Goal: Task Accomplishment & Management: Use online tool/utility

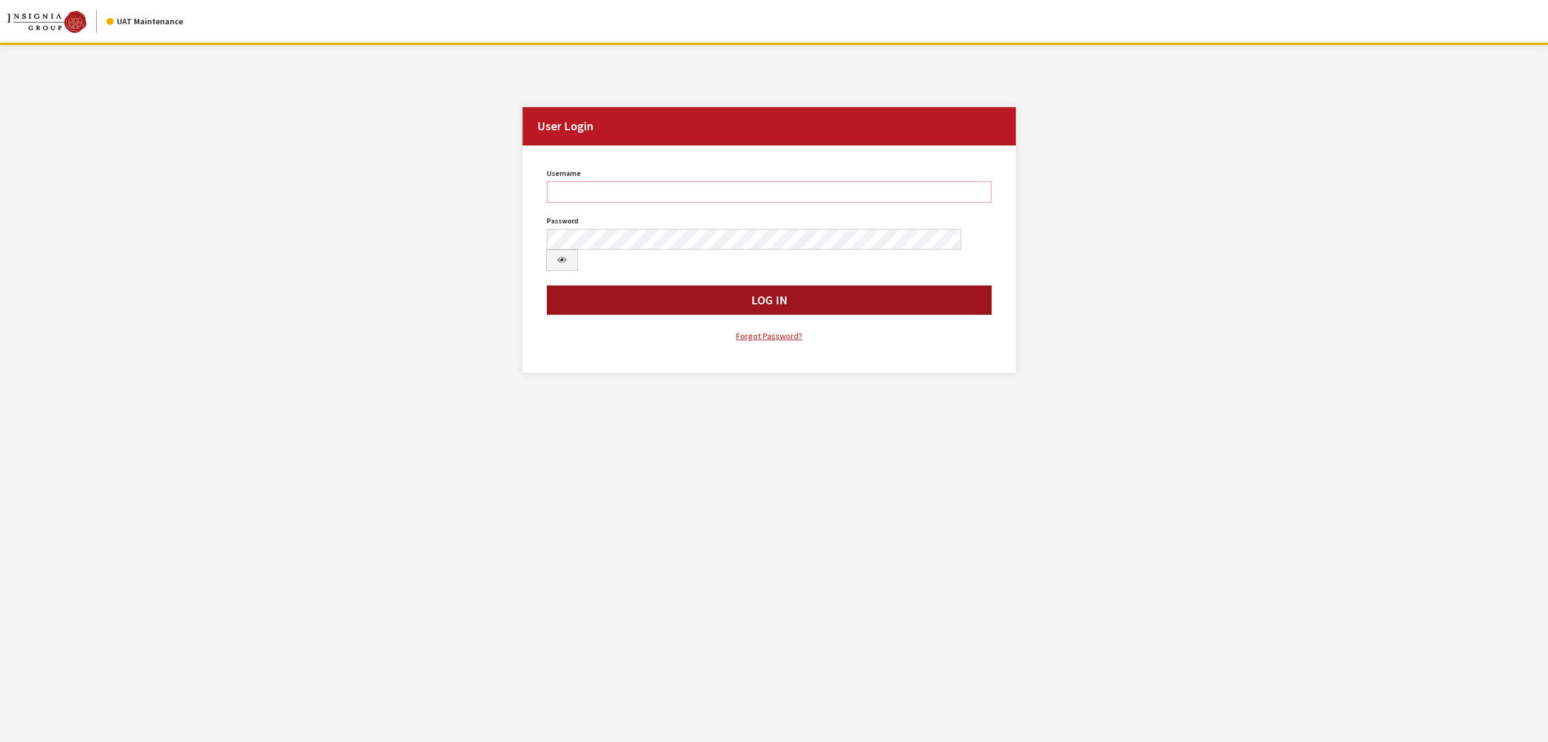
type input "jswartwout"
click at [733, 285] on button "Log In" at bounding box center [769, 299] width 445 height 29
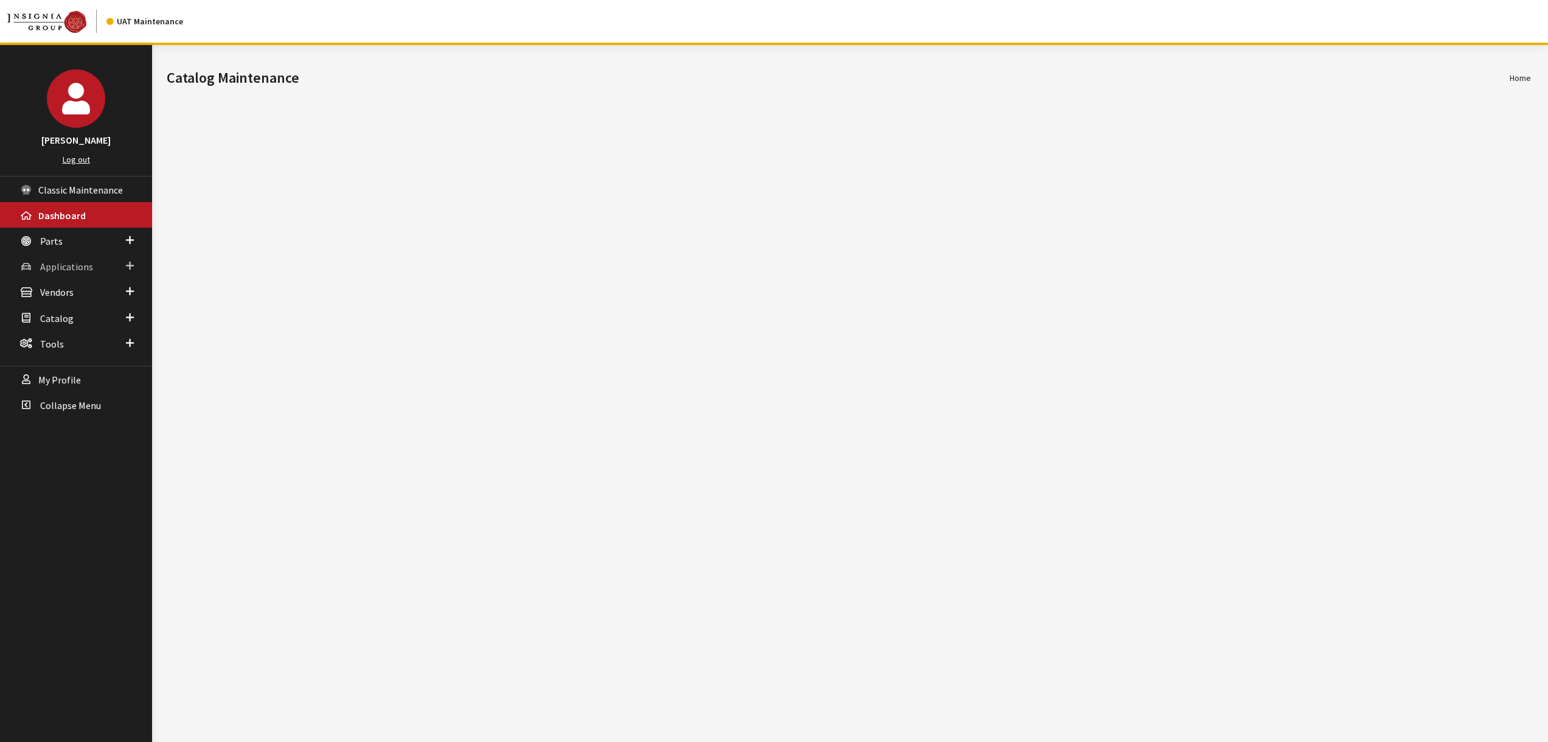
click at [80, 266] on span "Applications" at bounding box center [66, 266] width 53 height 12
click at [99, 309] on link "Application Search" at bounding box center [76, 313] width 152 height 23
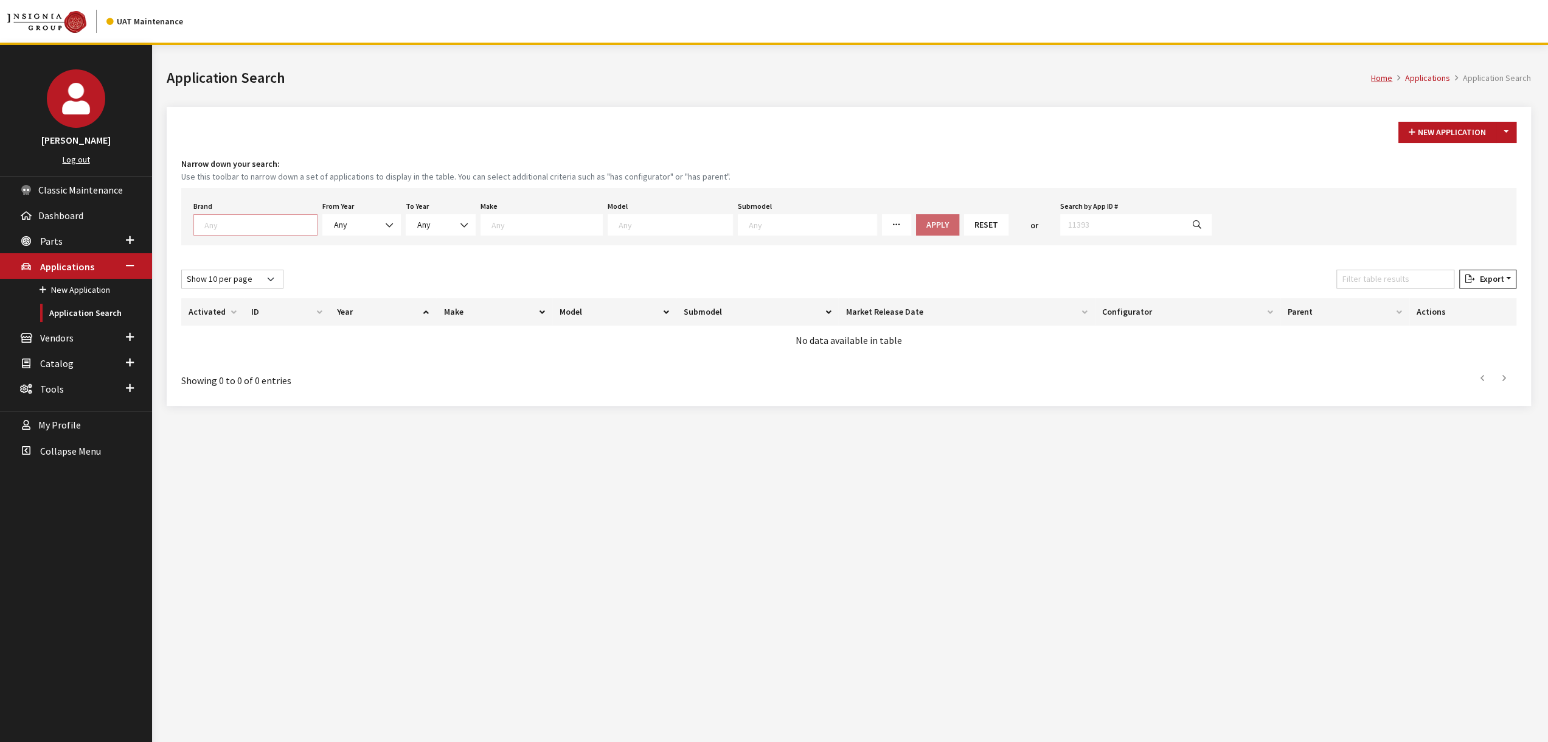
click at [234, 224] on textarea "Search" at bounding box center [260, 224] width 113 height 11
select select "1"
select select
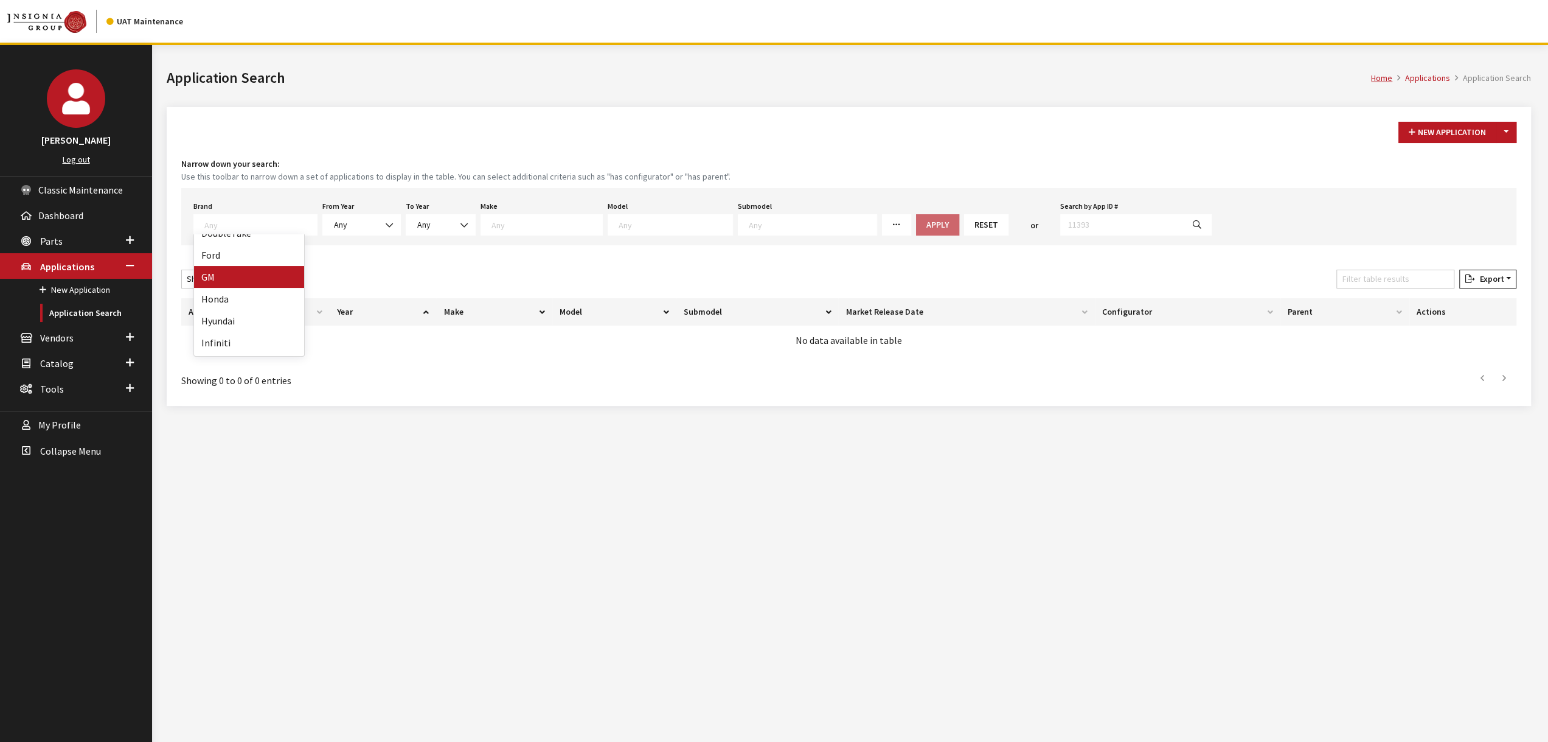
select select
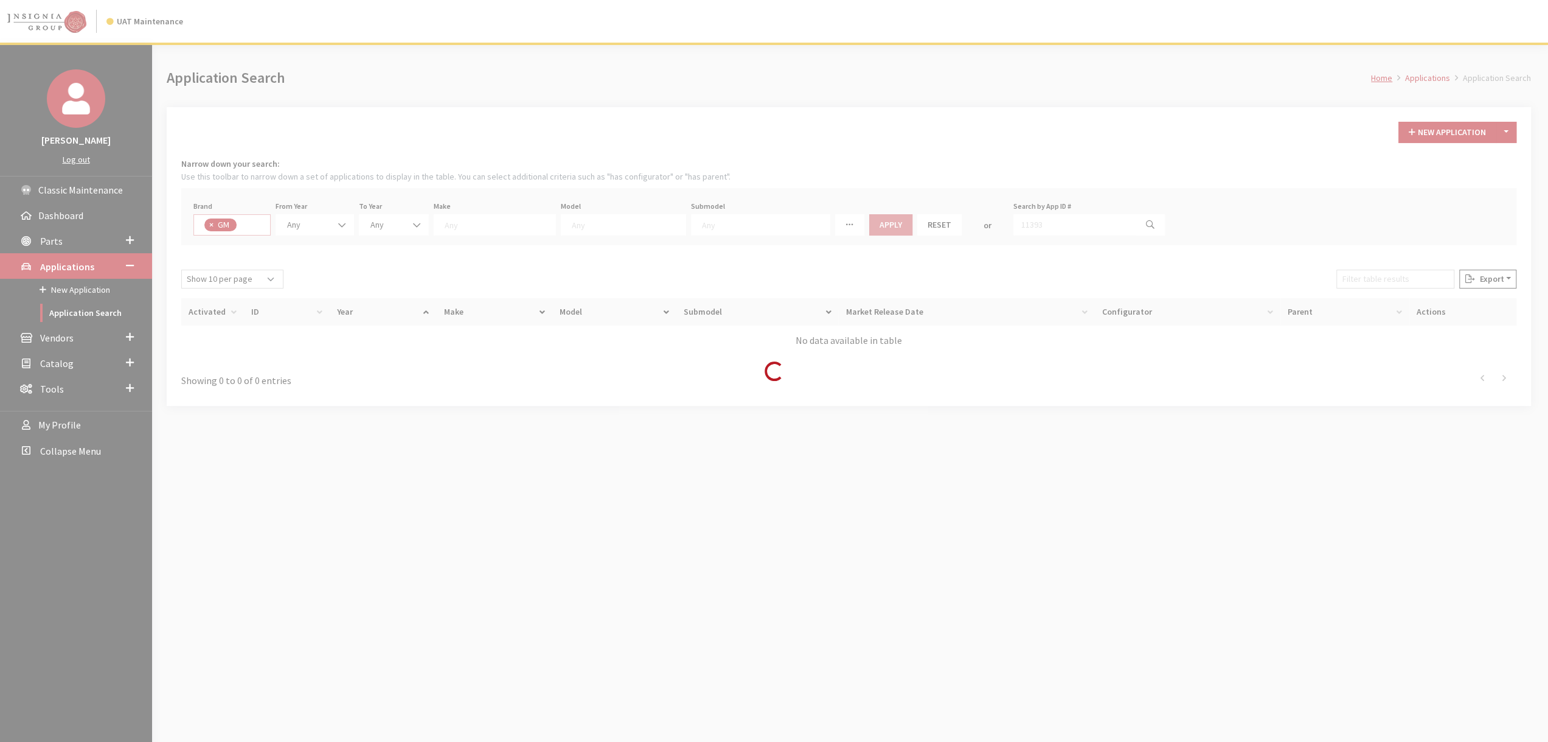
scroll to position [92, 0]
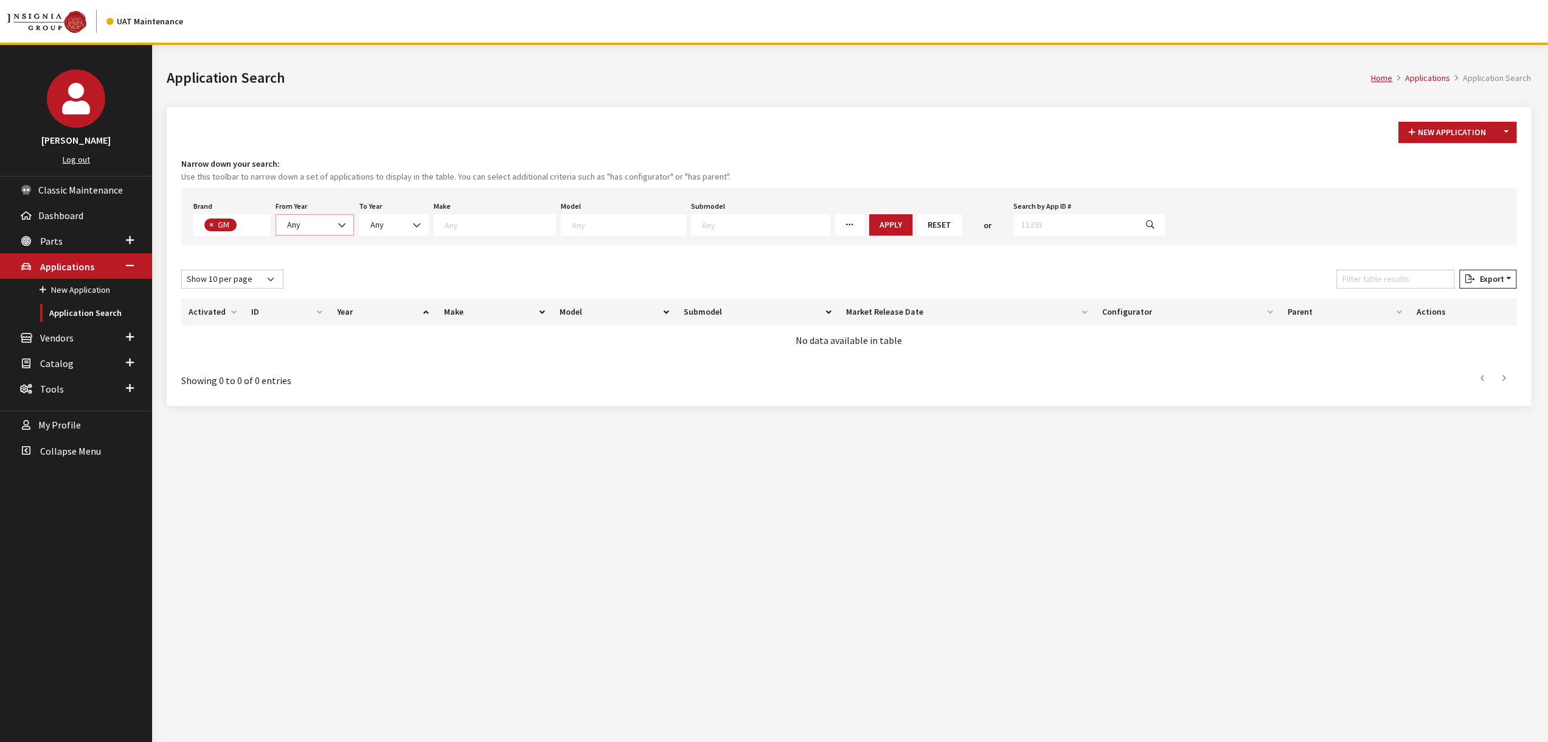
click at [333, 219] on span at bounding box center [343, 225] width 21 height 21
select select "2025"
select select
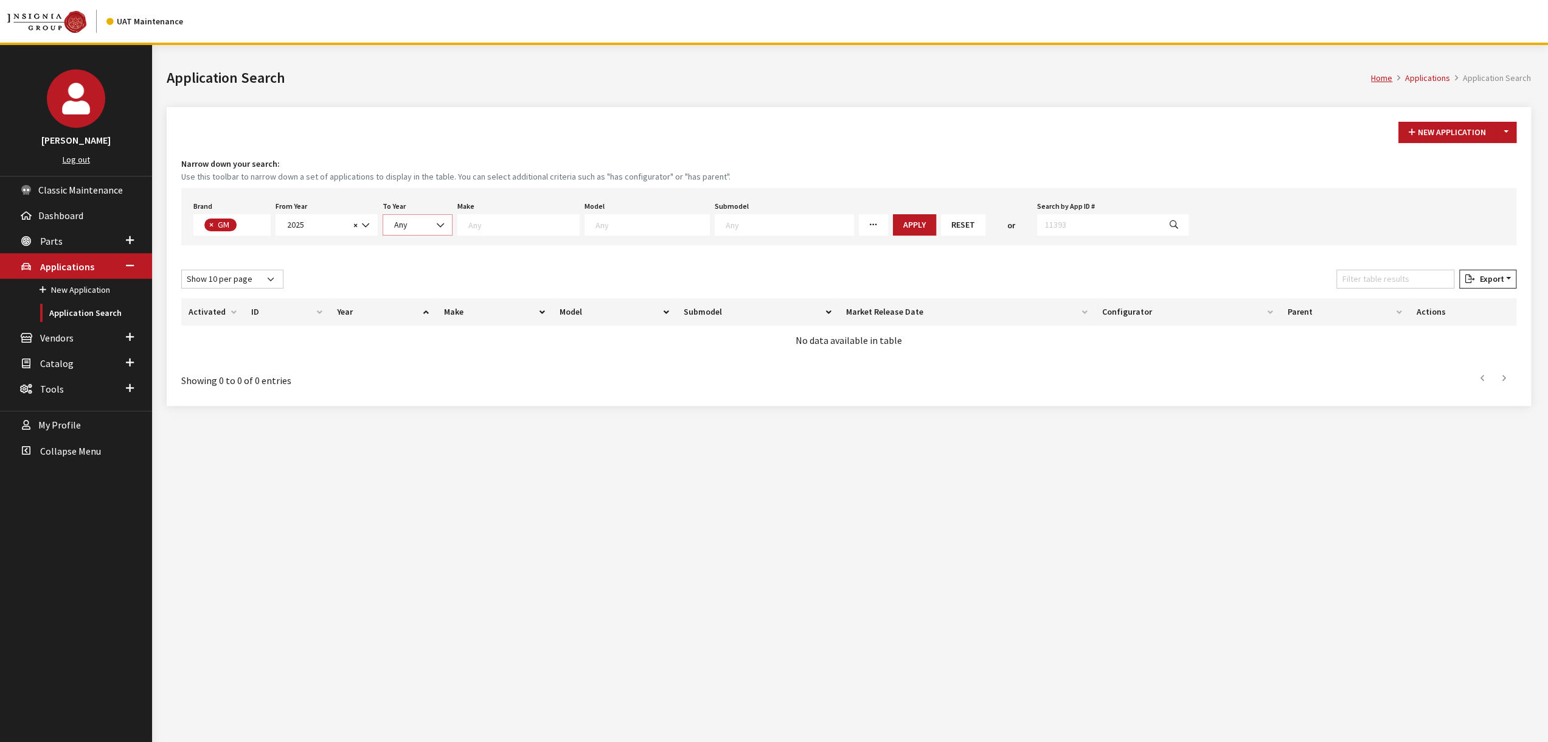
click at [428, 220] on span "Any" at bounding box center [418, 224] width 54 height 13
click at [521, 228] on textarea "Search" at bounding box center [523, 224] width 111 height 11
click at [639, 228] on textarea "Search" at bounding box center [653, 224] width 114 height 11
click at [518, 225] on textarea "Search" at bounding box center [523, 224] width 111 height 11
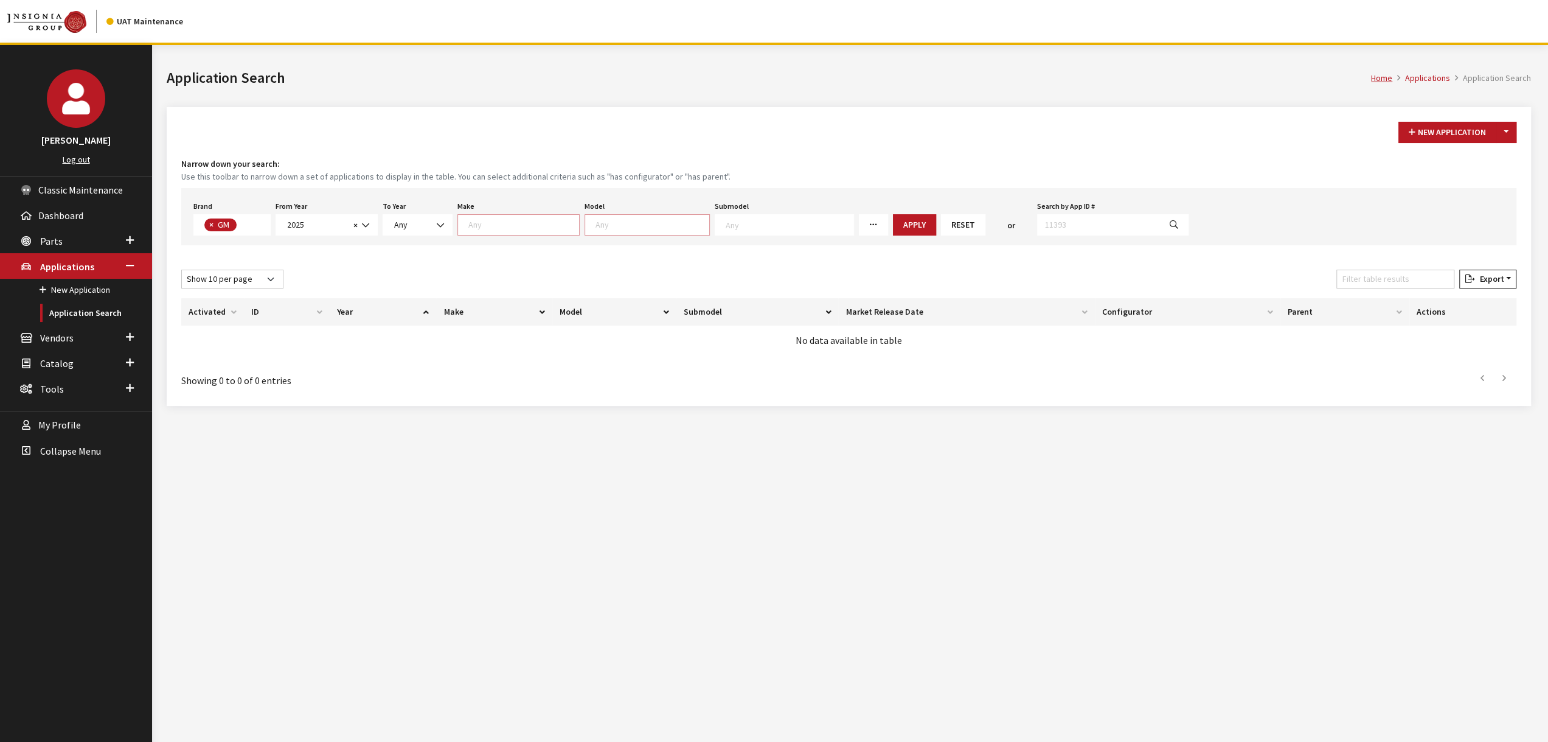
click at [614, 227] on textarea "Search" at bounding box center [653, 224] width 114 height 11
drag, startPoint x: 483, startPoint y: 232, endPoint x: 477, endPoint y: 233, distance: 6.1
click at [484, 232] on span at bounding box center [518, 224] width 122 height 21
drag, startPoint x: 488, startPoint y: 285, endPoint x: 598, endPoint y: 262, distance: 112.4
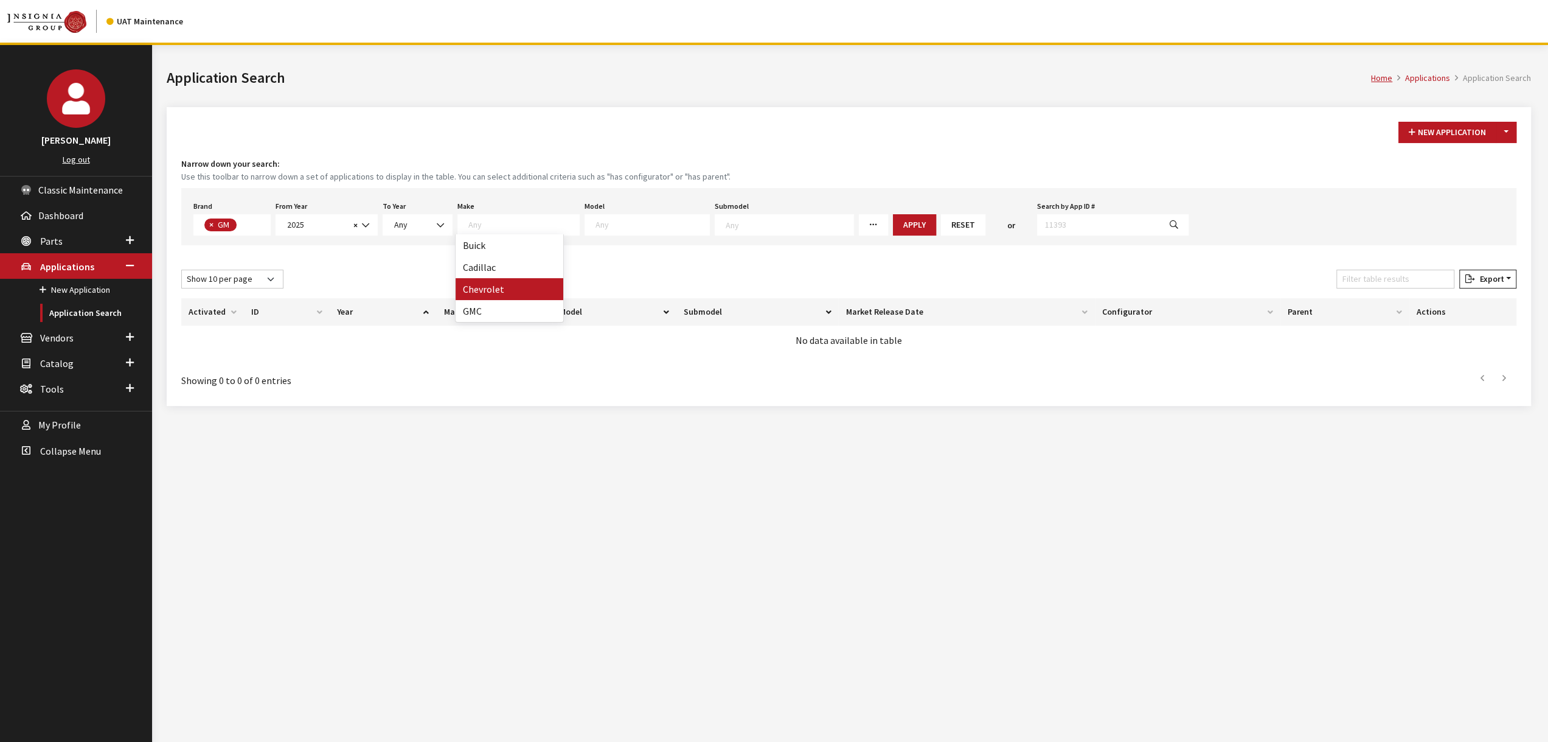
select select "3"
select select
click at [669, 229] on div "Brand Any Acura Alfa Romeo Audi Bentley BMW DoubleTake [PERSON_NAME] Honda Hyun…" at bounding box center [848, 216] width 1335 height 57
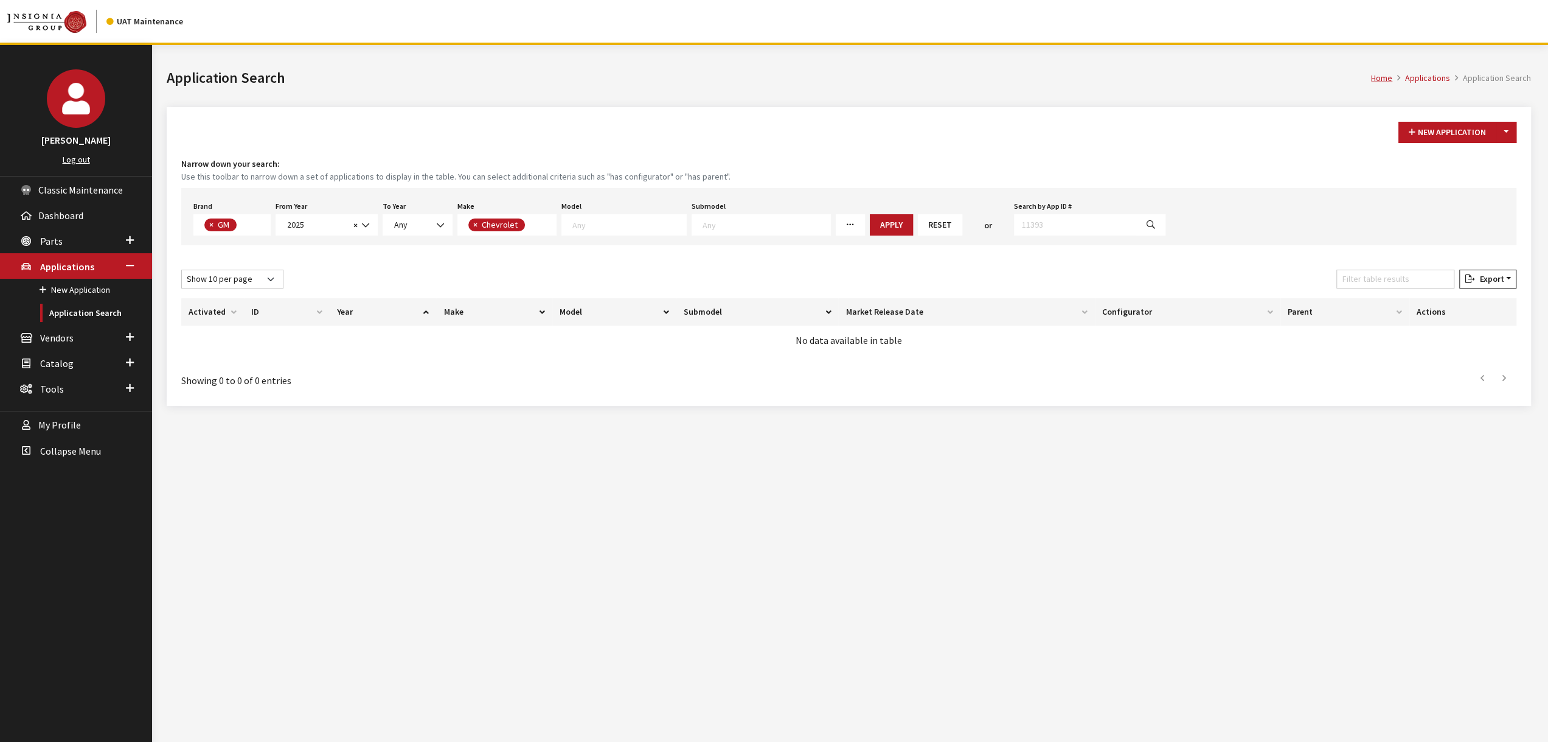
scroll to position [1, 0]
click at [664, 231] on span at bounding box center [624, 224] width 125 height 21
drag, startPoint x: 600, startPoint y: 345, endPoint x: 612, endPoint y: 336, distance: 14.9
select select "561"
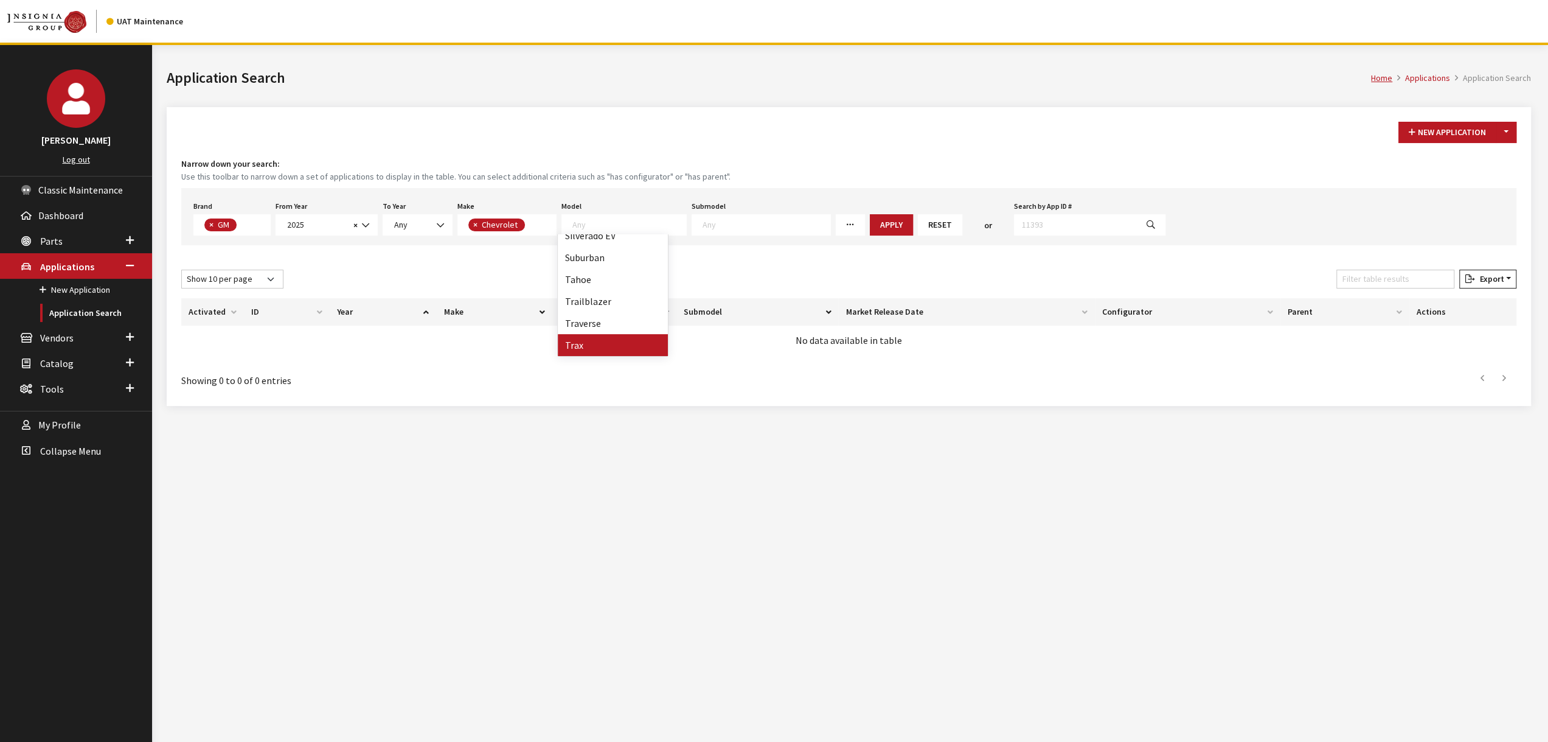
select select
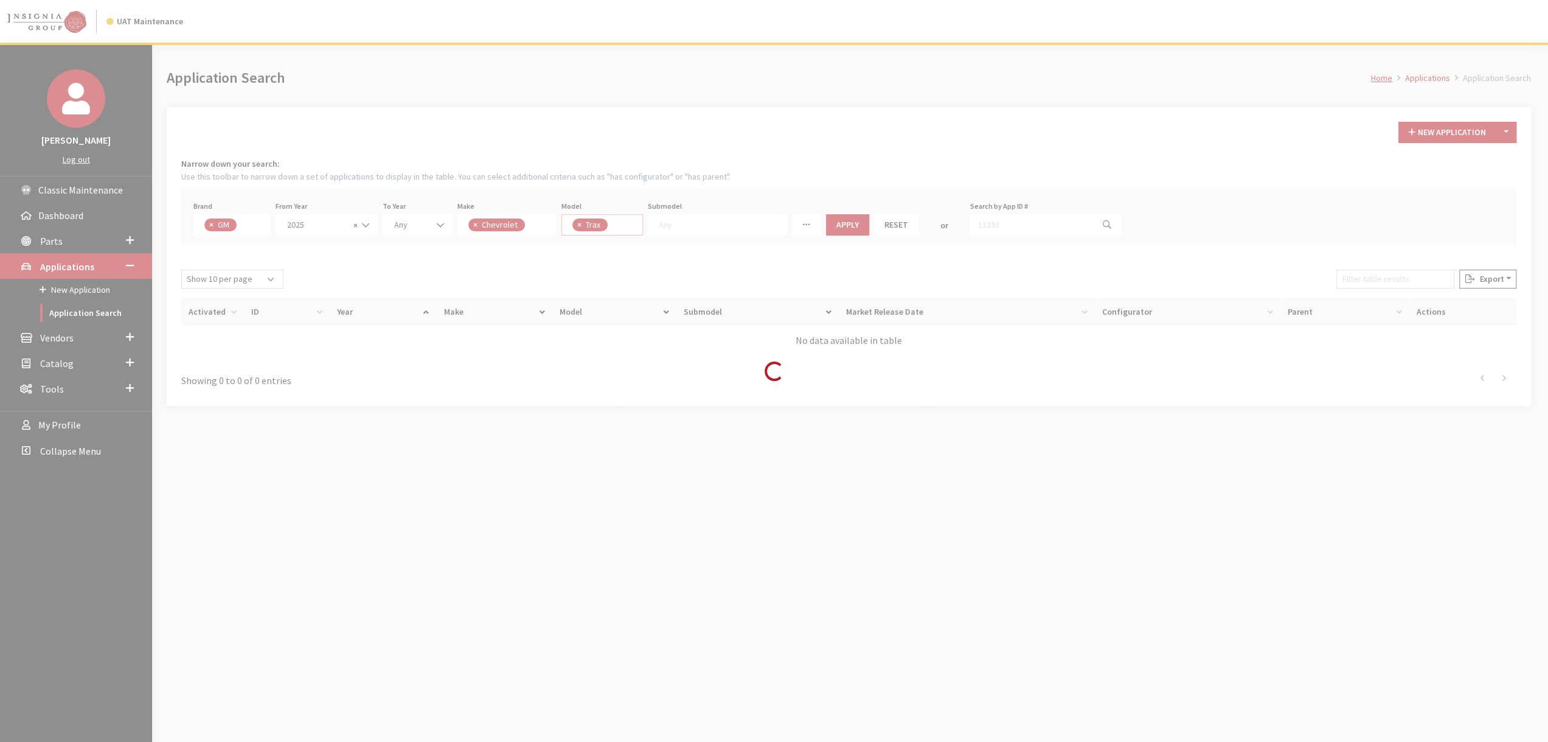
scroll to position [196, 0]
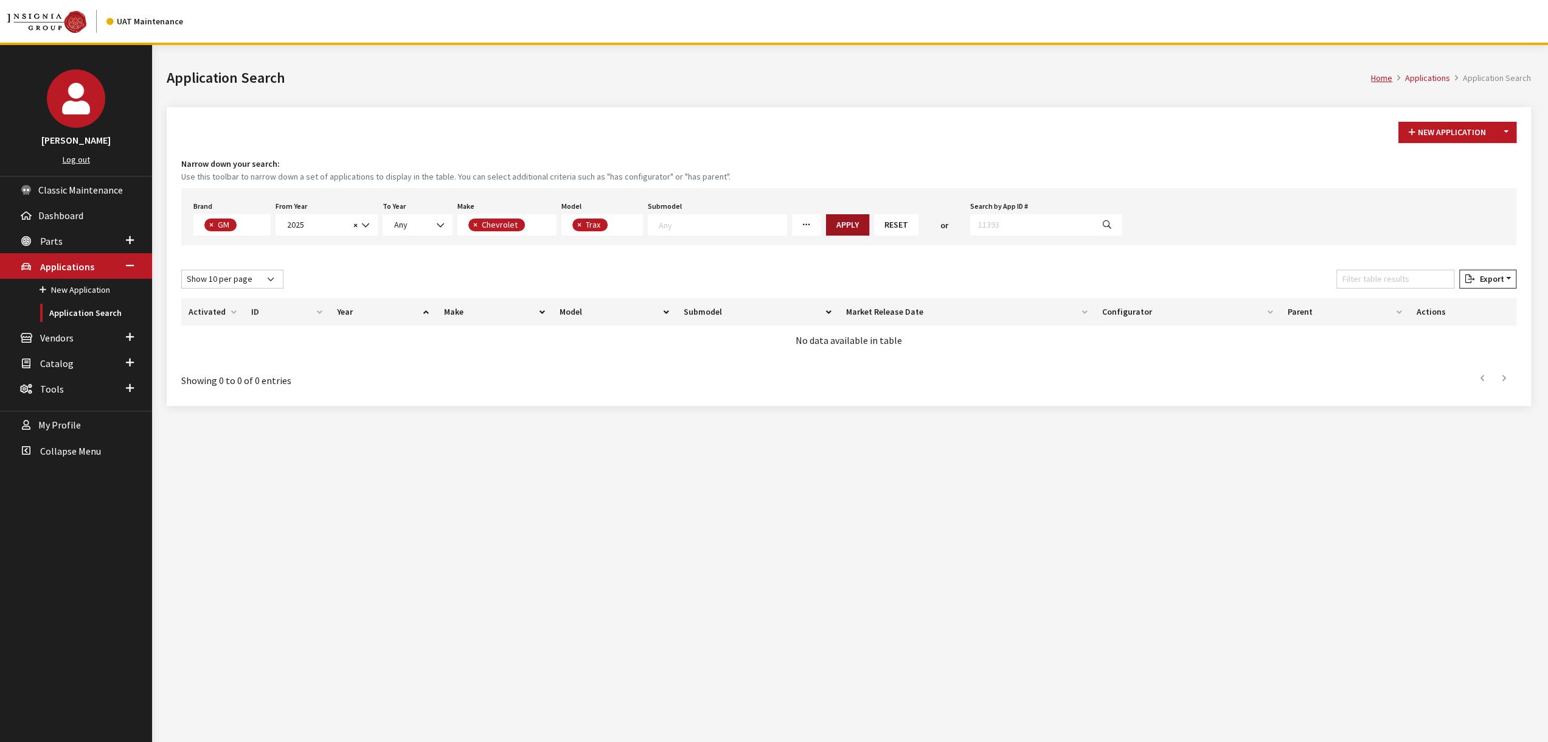
click at [826, 222] on button "Apply" at bounding box center [847, 224] width 43 height 21
